Goal: Transaction & Acquisition: Purchase product/service

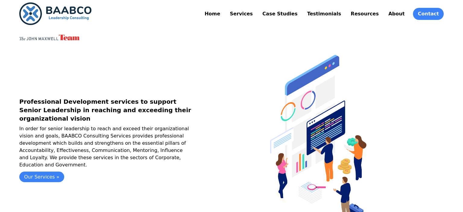
scroll to position [95, 0]
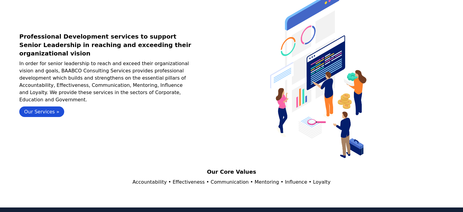
click at [41, 107] on link "Our Services »" at bounding box center [41, 111] width 45 height 11
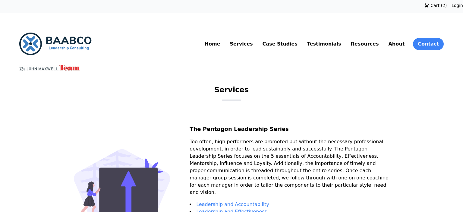
scroll to position [32, 0]
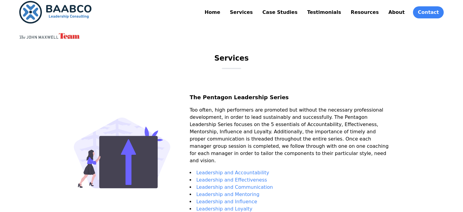
click at [299, 12] on link "Case Studies" at bounding box center [279, 13] width 37 height 10
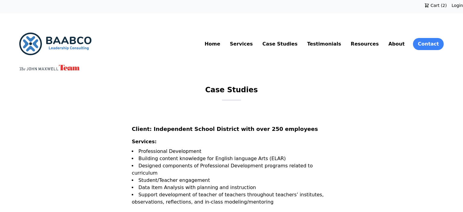
click at [342, 45] on link "Testimonials" at bounding box center [324, 44] width 36 height 10
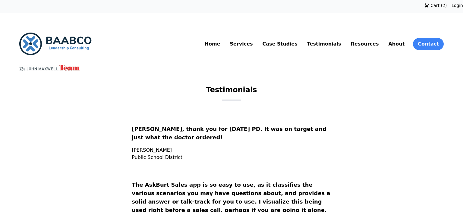
click at [254, 47] on link "Services" at bounding box center [241, 44] width 25 height 10
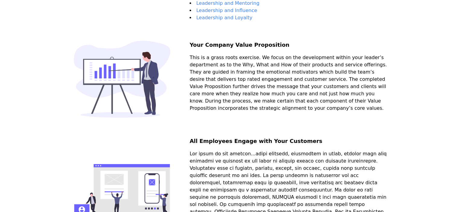
scroll to position [32, 0]
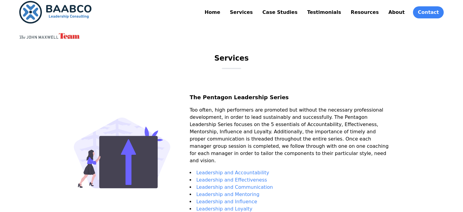
click at [369, 15] on link "Resources" at bounding box center [364, 13] width 30 height 10
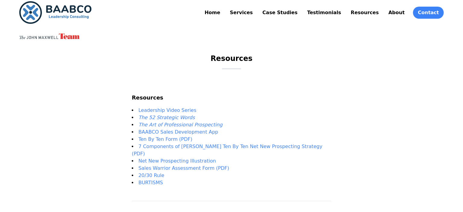
scroll to position [32, 0]
click at [184, 117] on em "The 52 Strategic Words" at bounding box center [166, 117] width 56 height 6
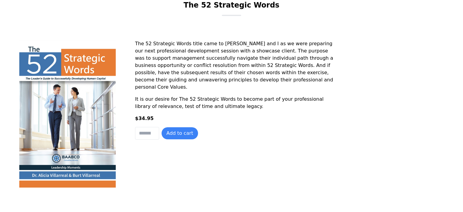
scroll to position [95, 0]
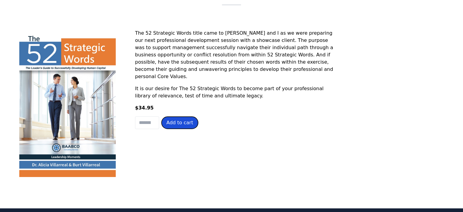
click at [176, 121] on button "Add to cart" at bounding box center [179, 123] width 36 height 12
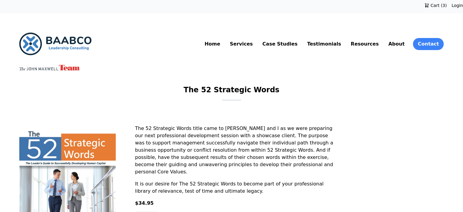
scroll to position [127, 0]
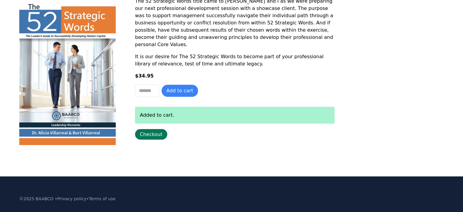
click at [151, 135] on link "Checkout" at bounding box center [151, 134] width 32 height 11
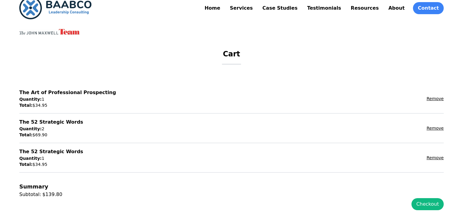
scroll to position [95, 0]
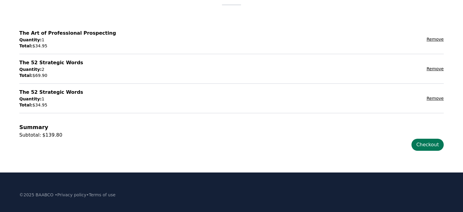
click at [428, 142] on link "Checkout" at bounding box center [427, 145] width 32 height 12
